Goal: Task Accomplishment & Management: Manage account settings

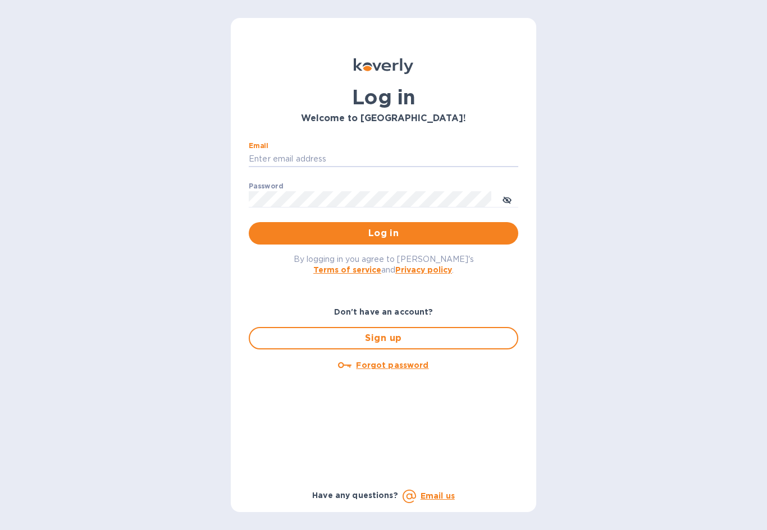
click at [332, 147] on div "Email ​" at bounding box center [383, 162] width 269 height 40
click at [341, 167] on input "Email" at bounding box center [383, 159] width 269 height 17
type input "[EMAIL_ADDRESS][DOMAIN_NAME]"
click at [426, 227] on span "Log in" at bounding box center [383, 233] width 251 height 13
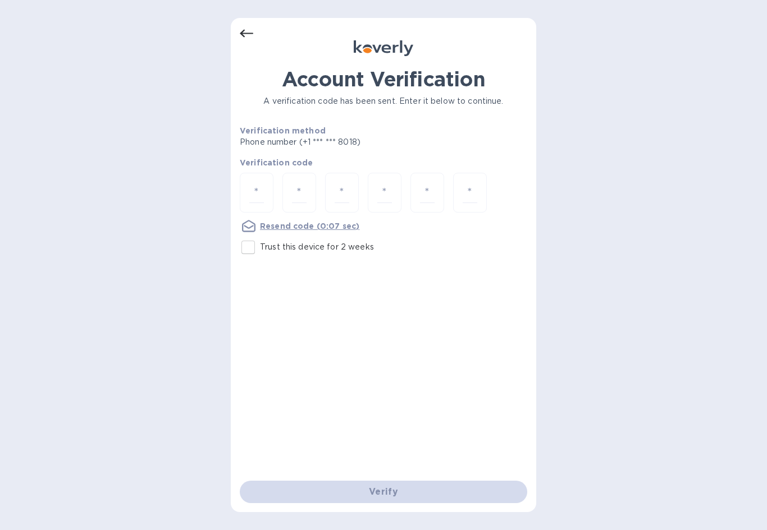
click at [267, 173] on div at bounding box center [257, 193] width 34 height 40
type input "9"
type input "7"
type input "9"
type input "8"
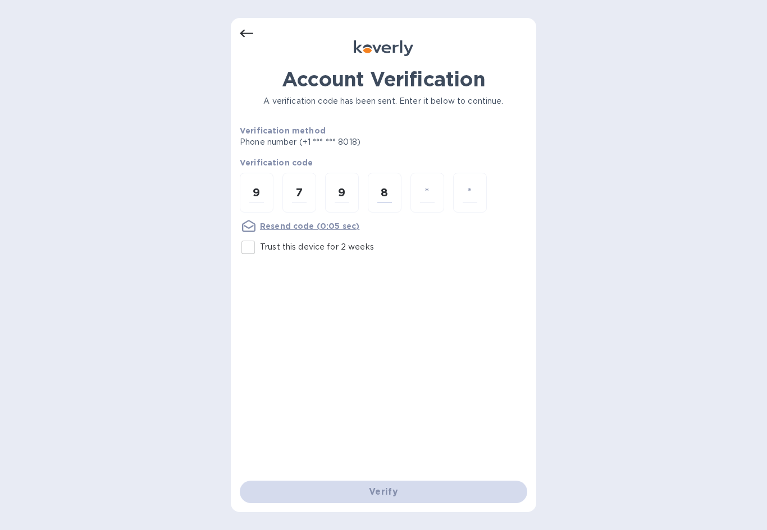
type input "1"
type input "5"
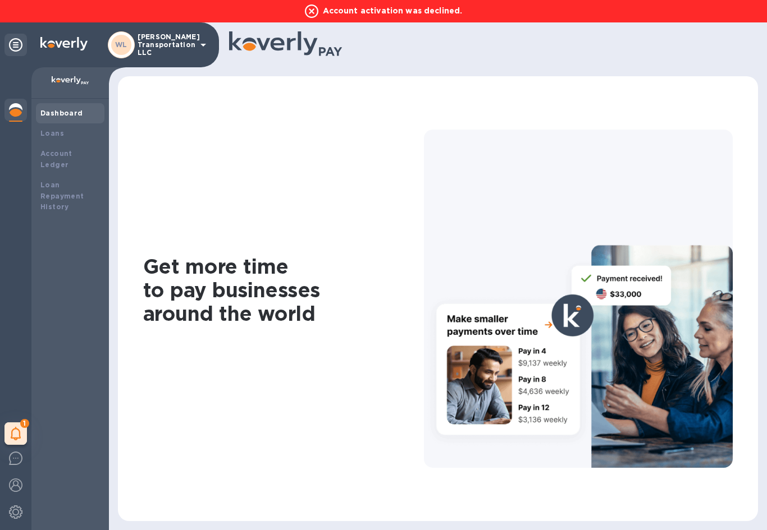
click at [21, 484] on img at bounding box center [15, 485] width 13 height 13
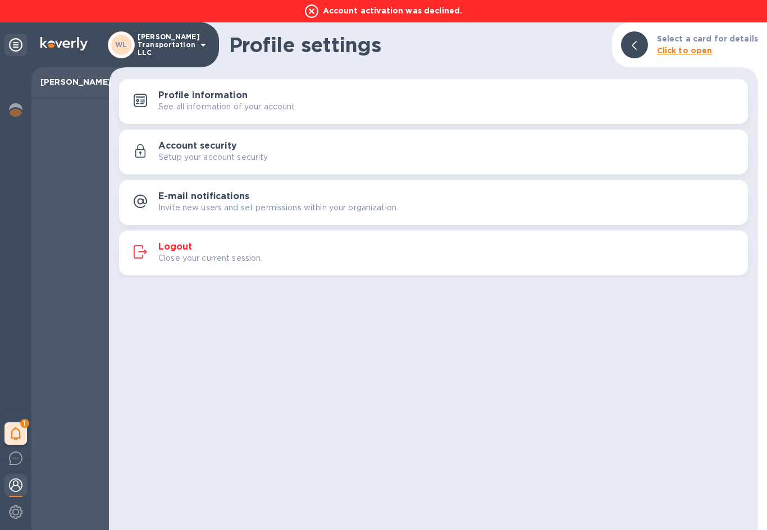
click at [20, 507] on img at bounding box center [15, 512] width 13 height 13
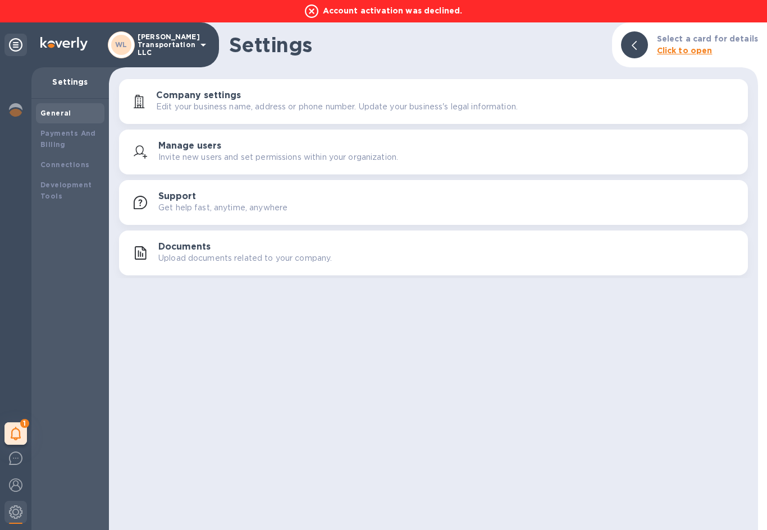
click at [15, 514] on img at bounding box center [15, 512] width 13 height 13
click at [397, 98] on div "Company settings Edit your business name, address or phone number. Update your …" at bounding box center [447, 101] width 582 height 22
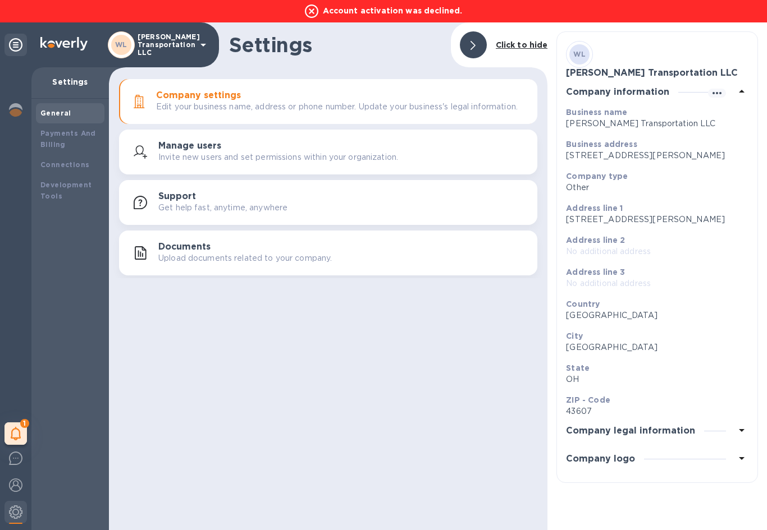
click at [16, 483] on img at bounding box center [15, 485] width 13 height 13
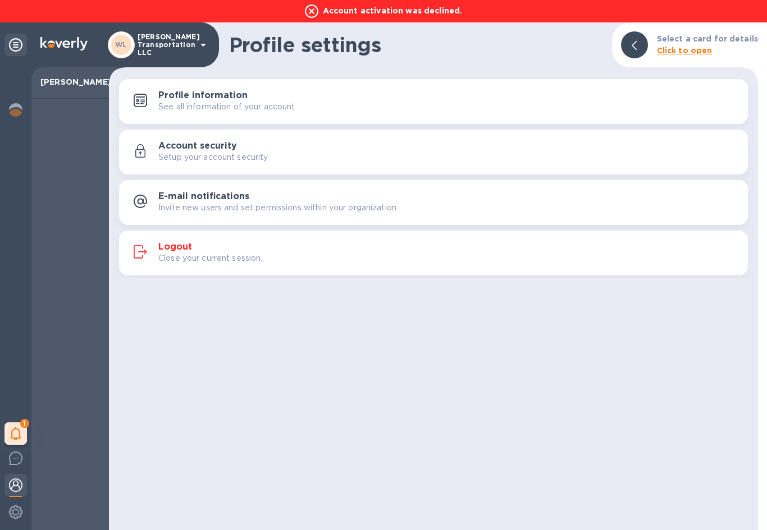
click at [0, 0] on p "My tasks" at bounding box center [0, 0] width 0 height 0
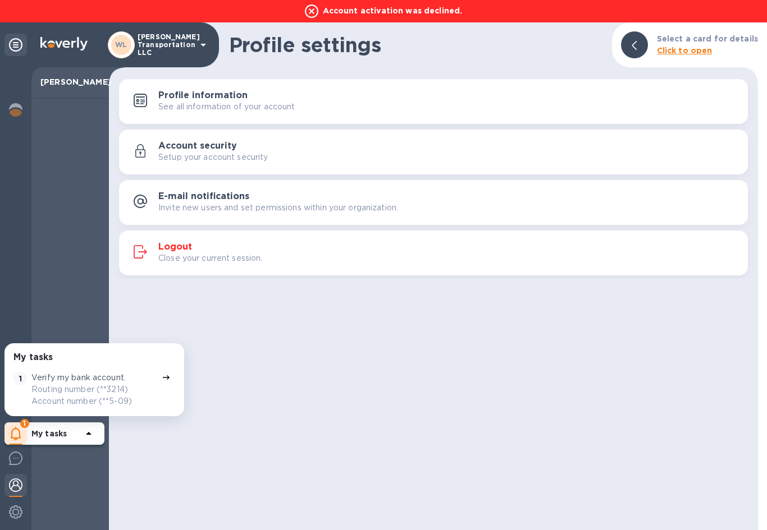
click at [132, 379] on div "Verify my bank account. Routing number (**3214) Account number (**5-09)" at bounding box center [94, 389] width 126 height 35
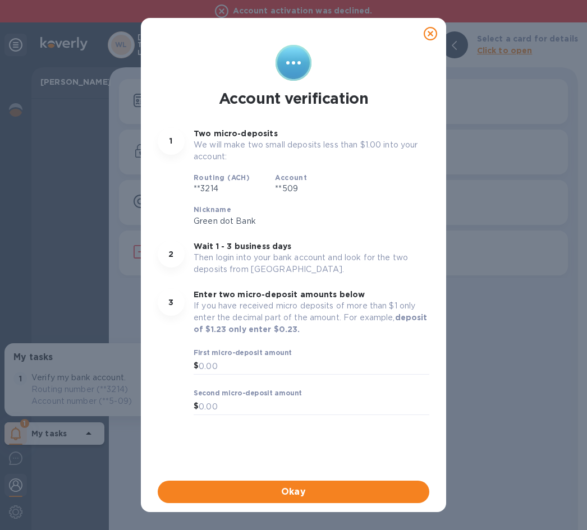
click at [250, 373] on input "text" at bounding box center [314, 366] width 231 height 17
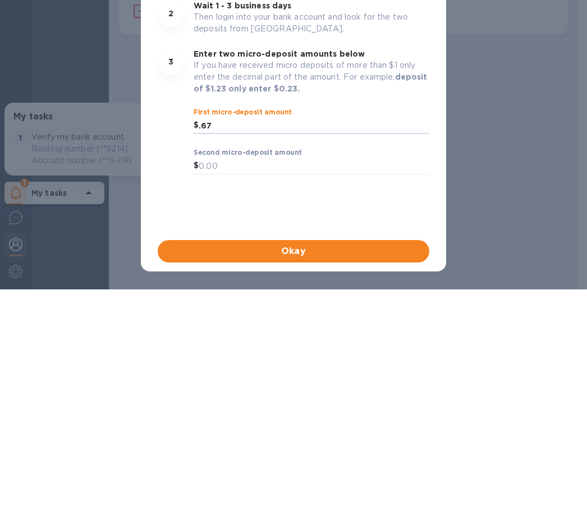
click at [233, 398] on input "text" at bounding box center [314, 406] width 231 height 17
type input "0.67"
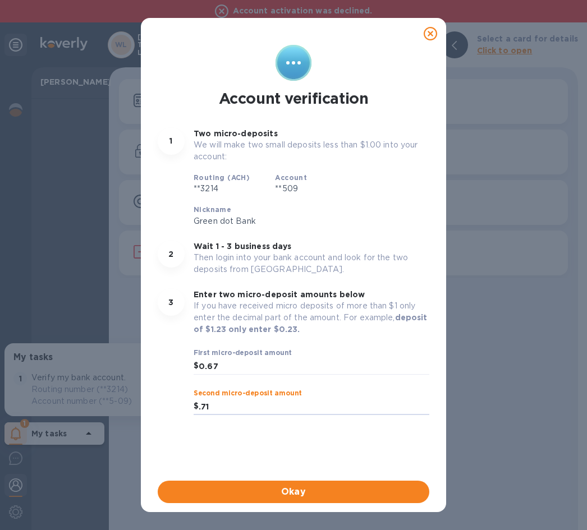
click at [319, 488] on span "Okay" at bounding box center [294, 491] width 254 height 13
type input "0.71"
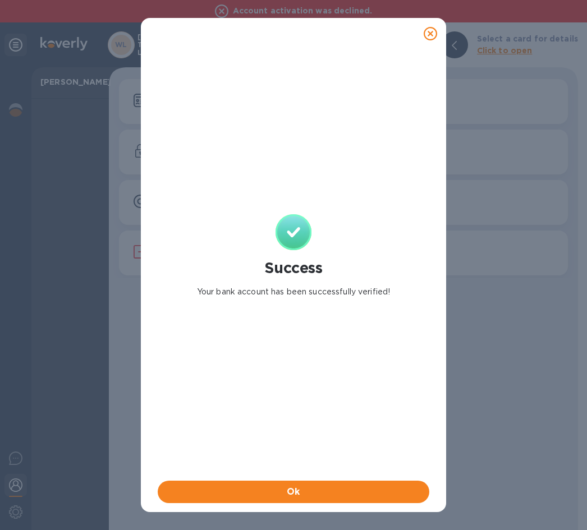
click at [337, 494] on span "Ok" at bounding box center [294, 491] width 254 height 13
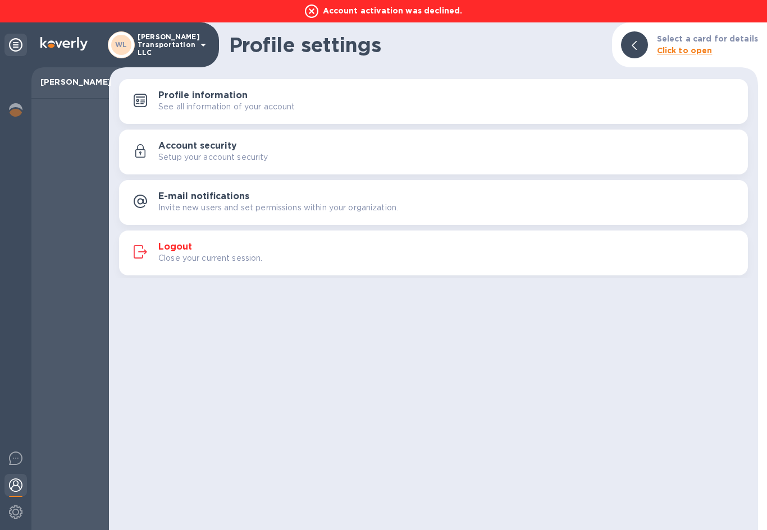
click at [9, 516] on img at bounding box center [15, 512] width 13 height 13
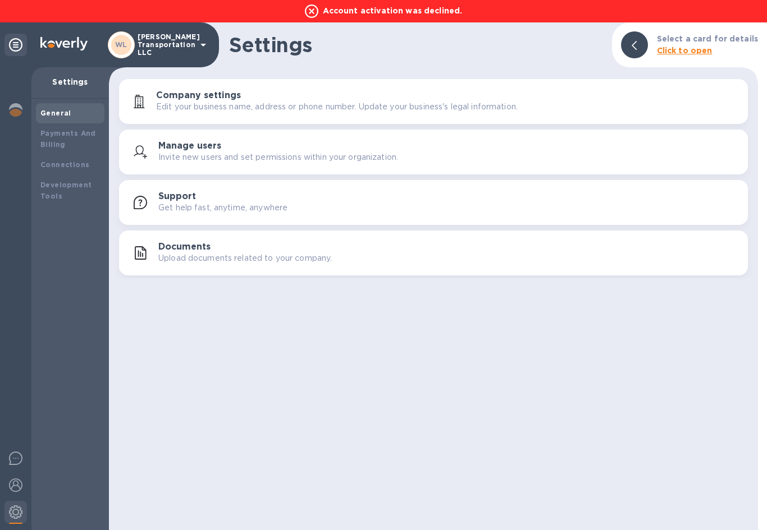
click at [70, 84] on p "Settings" at bounding box center [69, 81] width 59 height 11
click at [16, 483] on img at bounding box center [15, 485] width 13 height 13
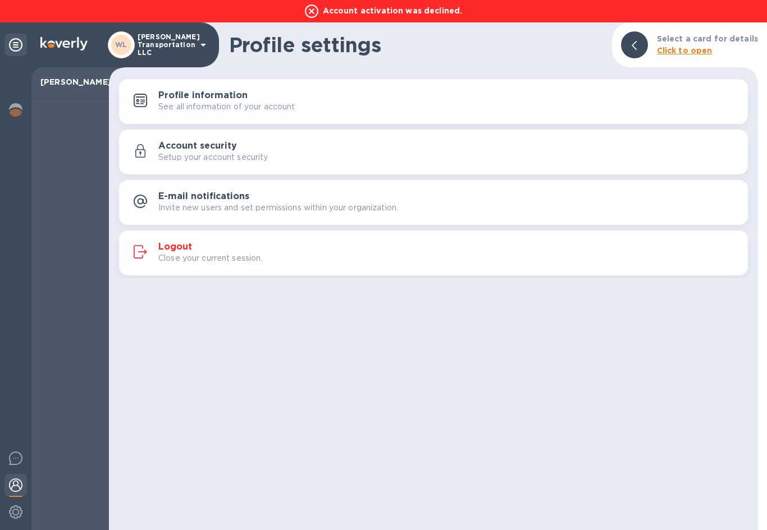
click at [685, 42] on b "Select a card for details" at bounding box center [707, 38] width 101 height 9
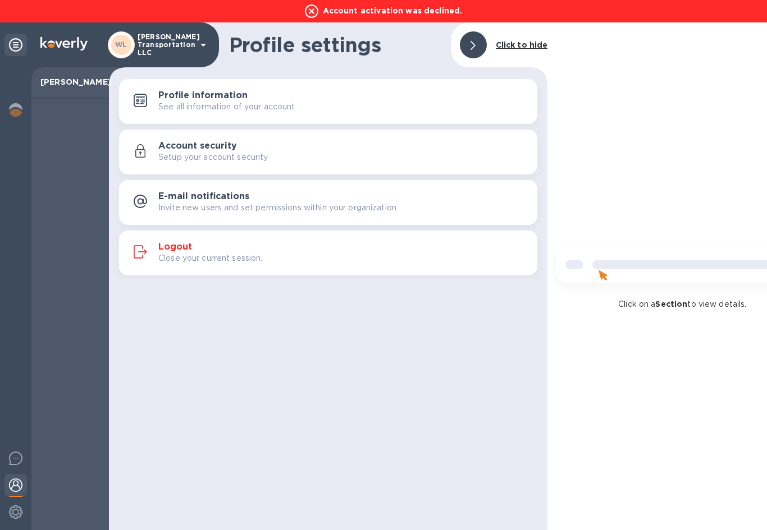
click at [680, 316] on div "Click on a Section to view details." at bounding box center [656, 276] width 219 height 508
click at [315, 13] on icon at bounding box center [311, 10] width 13 height 13
click at [194, 44] on div "WL Whitfield Transportation LLC" at bounding box center [159, 44] width 102 height 27
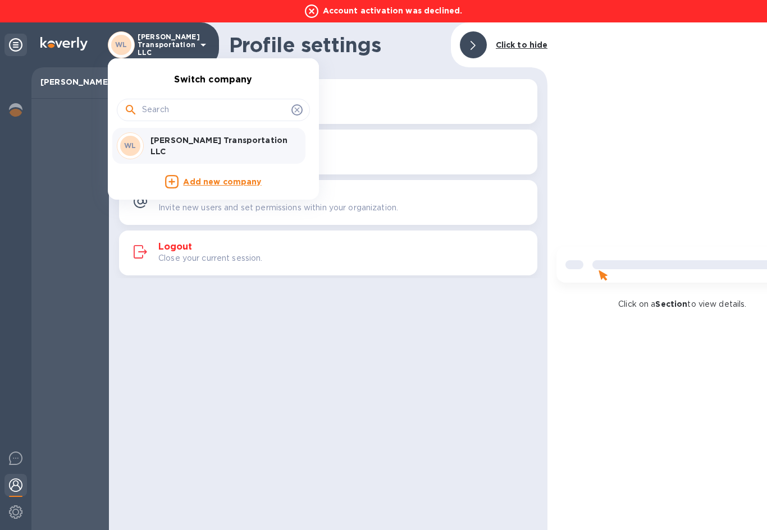
click at [209, 141] on p "Whitfield Transportation LLC" at bounding box center [220, 146] width 141 height 22
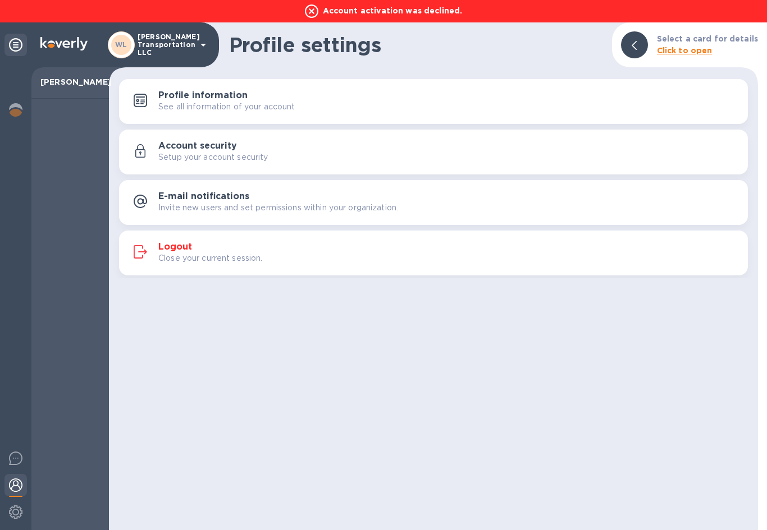
click at [168, 264] on div "Logout Close your current session." at bounding box center [433, 253] width 615 height 27
